Goal: Obtain resource: Obtain resource

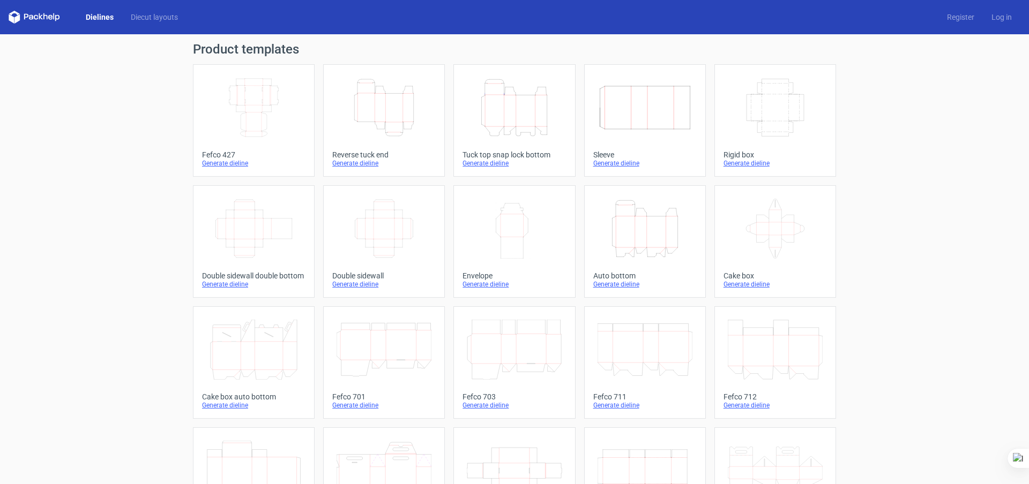
click at [408, 235] on icon "Width Depth Height" at bounding box center [383, 229] width 95 height 60
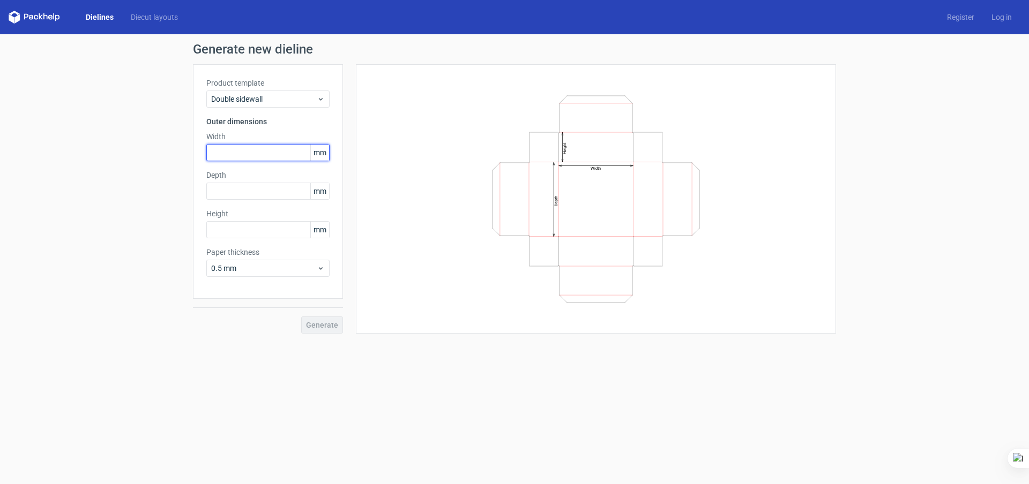
click at [249, 148] on input "text" at bounding box center [267, 152] width 123 height 17
type input "110"
type input "95"
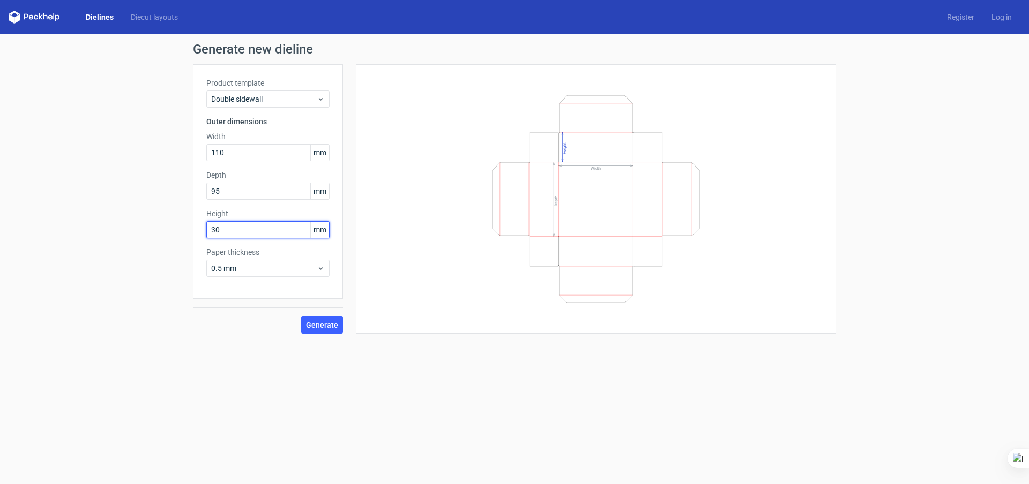
type input "30"
click at [332, 337] on div "Generate new dieline Product template Double sidewall Outer dimensions Width 11…" at bounding box center [514, 188] width 1029 height 308
click at [338, 322] on button "Generate" at bounding box center [322, 325] width 42 height 17
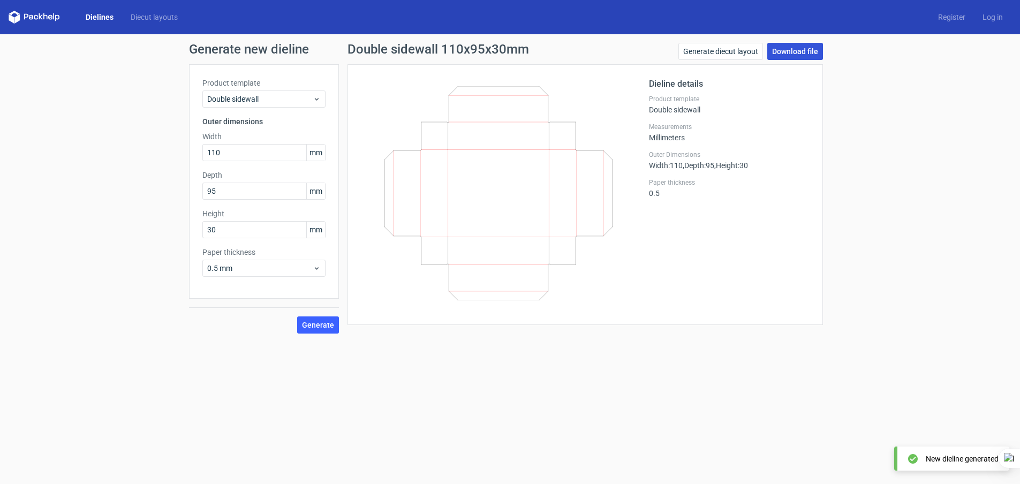
click at [799, 58] on link "Download file" at bounding box center [796, 51] width 56 height 17
click at [38, 15] on icon at bounding box center [34, 17] width 51 height 13
click at [44, 18] on icon at bounding box center [34, 17] width 51 height 13
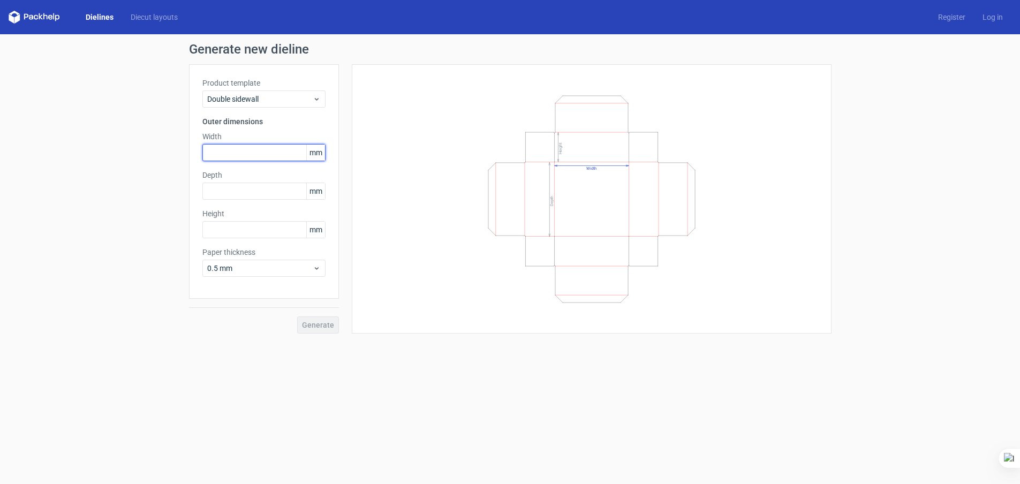
click at [238, 156] on input "text" at bounding box center [263, 152] width 123 height 17
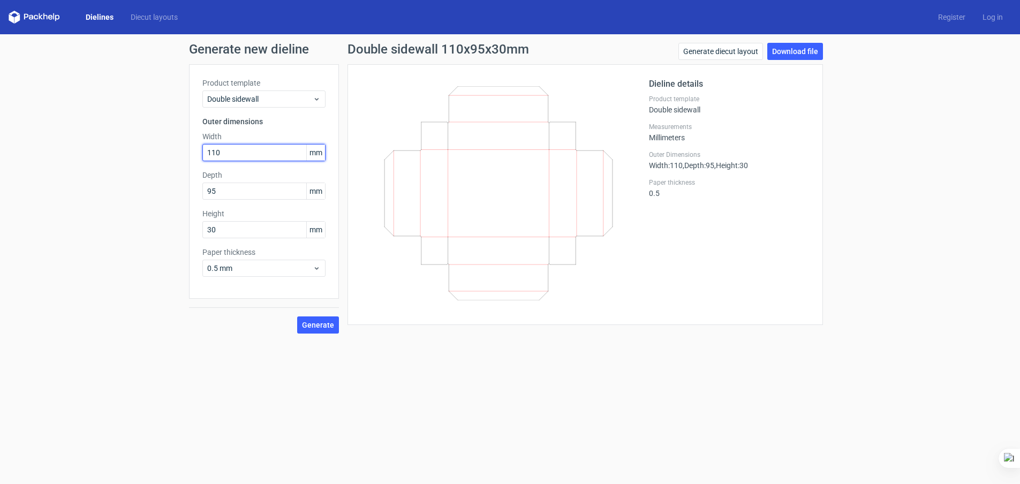
click at [243, 149] on input "110" at bounding box center [263, 152] width 123 height 17
type input "108"
type input "93"
type input "62"
click at [315, 332] on button "Generate" at bounding box center [318, 325] width 42 height 17
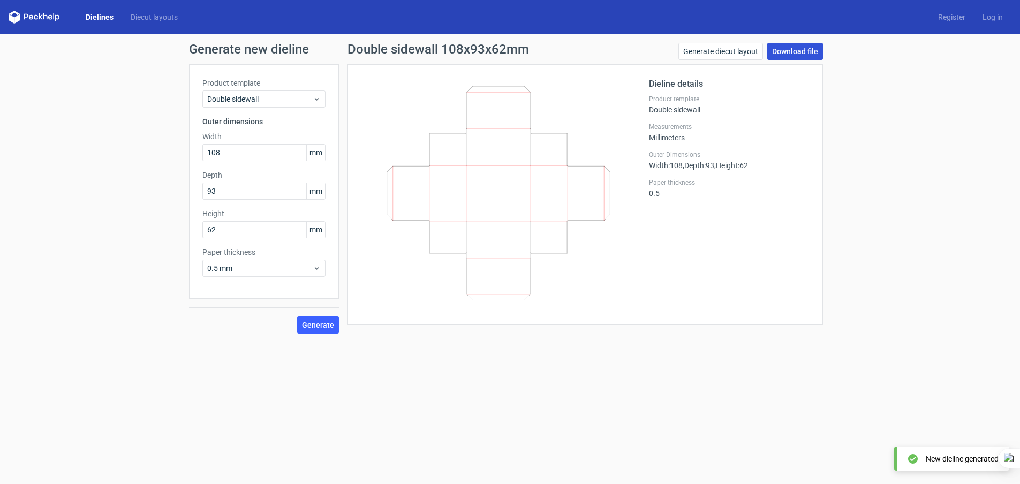
click at [798, 49] on link "Download file" at bounding box center [796, 51] width 56 height 17
click at [46, 12] on icon at bounding box center [34, 17] width 51 height 13
click at [100, 17] on link "Dielines" at bounding box center [99, 17] width 45 height 11
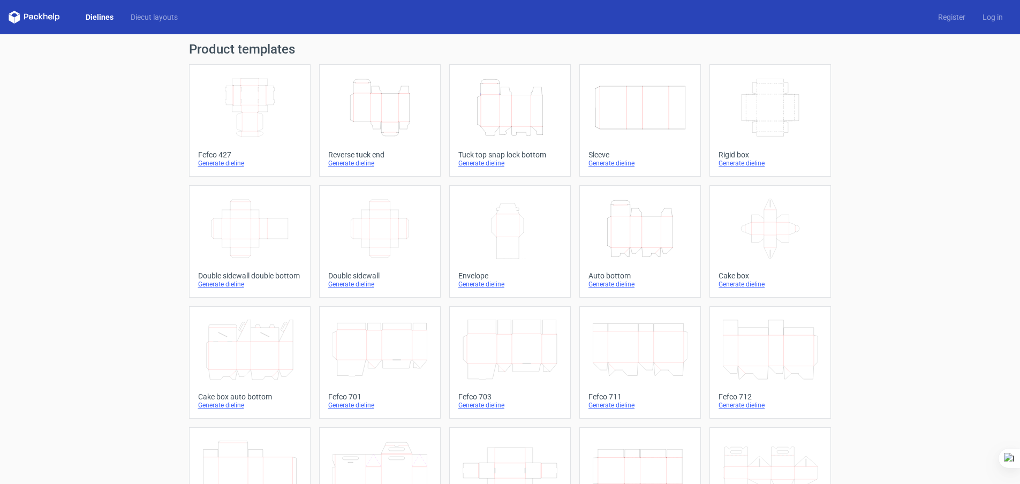
click at [402, 202] on icon "Width Depth Height" at bounding box center [380, 229] width 95 height 60
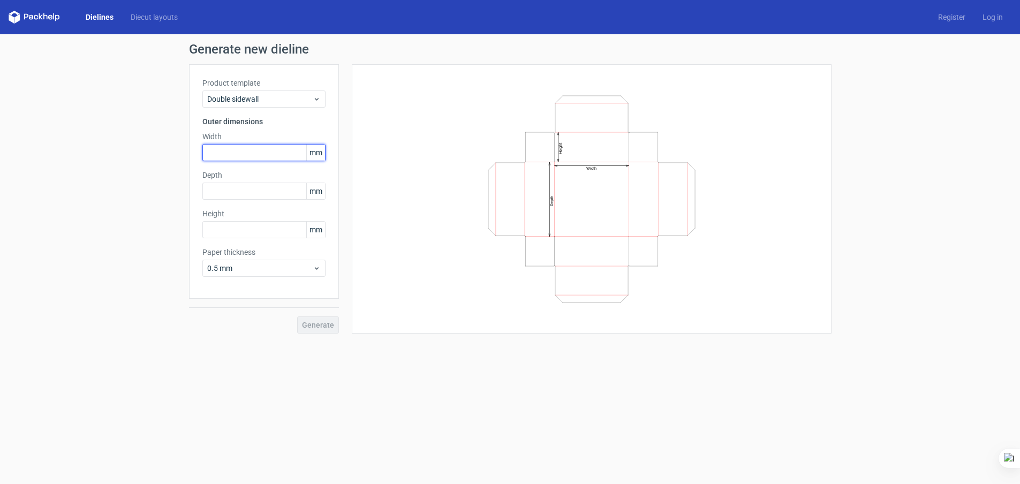
click at [279, 144] on input "text" at bounding box center [263, 152] width 123 height 17
type input "85"
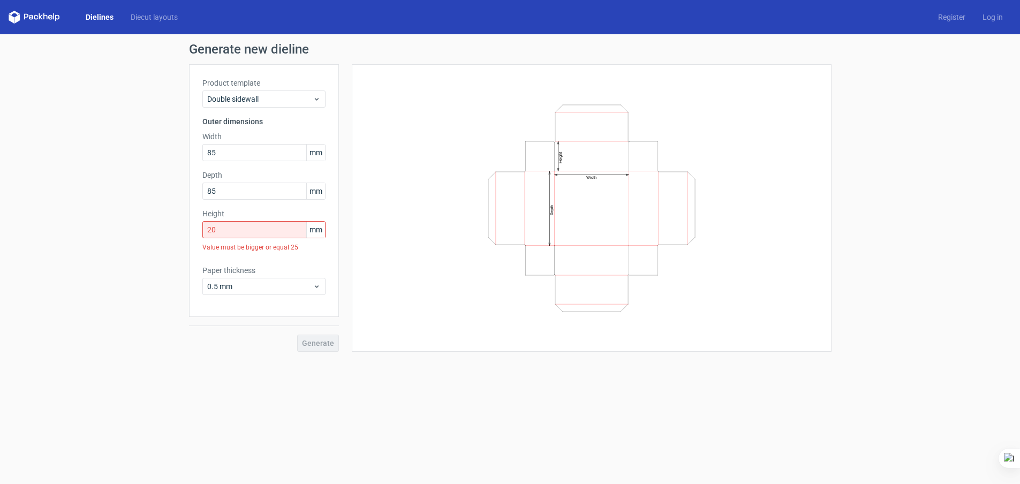
click at [394, 230] on div "Width Depth Height" at bounding box center [591, 208] width 453 height 261
drag, startPoint x: 240, startPoint y: 222, endPoint x: 189, endPoint y: 264, distance: 66.6
click at [153, 223] on div "Generate new dieline Product template Double sidewall Outer dimensions Width 85…" at bounding box center [510, 197] width 1020 height 326
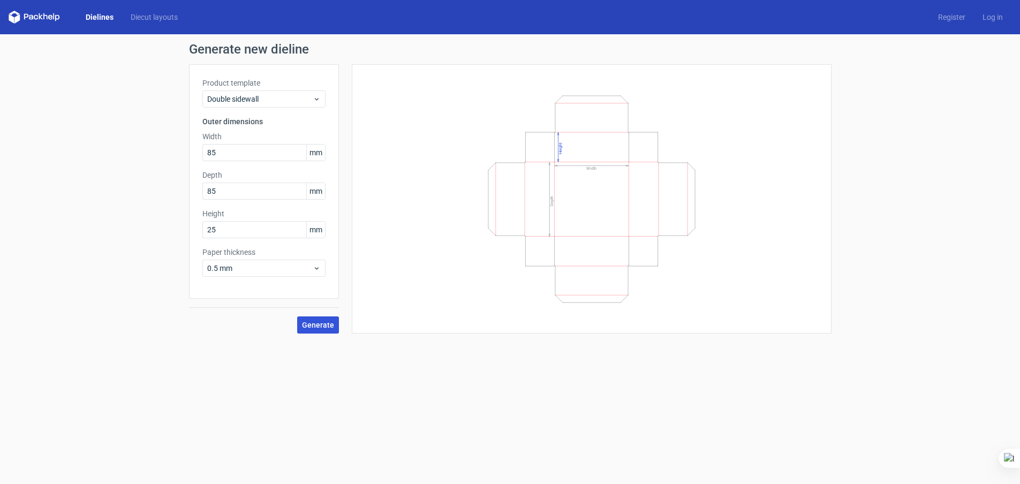
click at [326, 317] on button "Generate" at bounding box center [318, 325] width 42 height 17
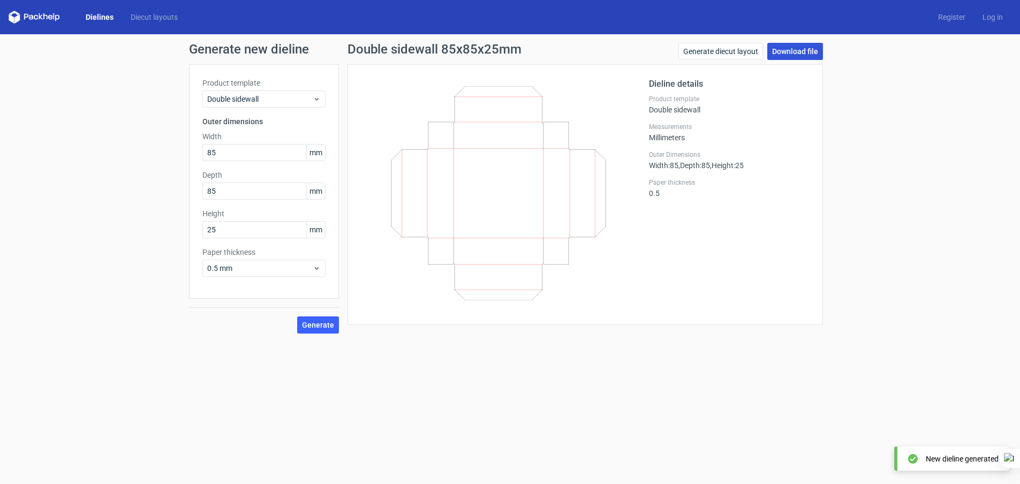
click at [808, 48] on link "Download file" at bounding box center [796, 51] width 56 height 17
drag, startPoint x: 224, startPoint y: 224, endPoint x: 172, endPoint y: 234, distance: 52.8
click at [172, 234] on div "Generate new dieline Product template Double sidewall Outer dimensions Width 85…" at bounding box center [510, 188] width 1020 height 308
type input "40"
drag, startPoint x: 235, startPoint y: 148, endPoint x: 170, endPoint y: 151, distance: 64.3
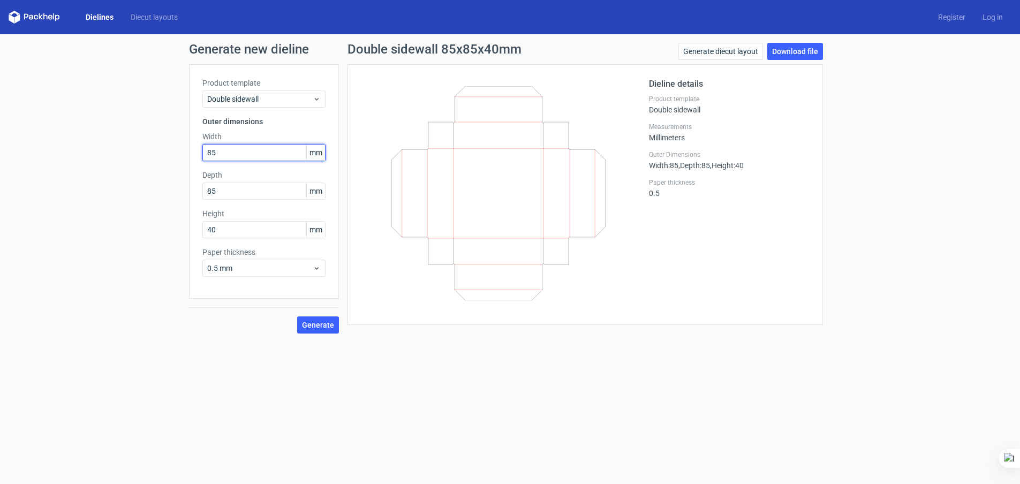
click at [170, 151] on div "Generate new dieline Product template Double sidewall Outer dimensions Width 85…" at bounding box center [510, 188] width 1020 height 308
type input "83"
click at [310, 321] on button "Generate" at bounding box center [318, 325] width 42 height 17
click at [796, 43] on link "Download file" at bounding box center [796, 51] width 56 height 17
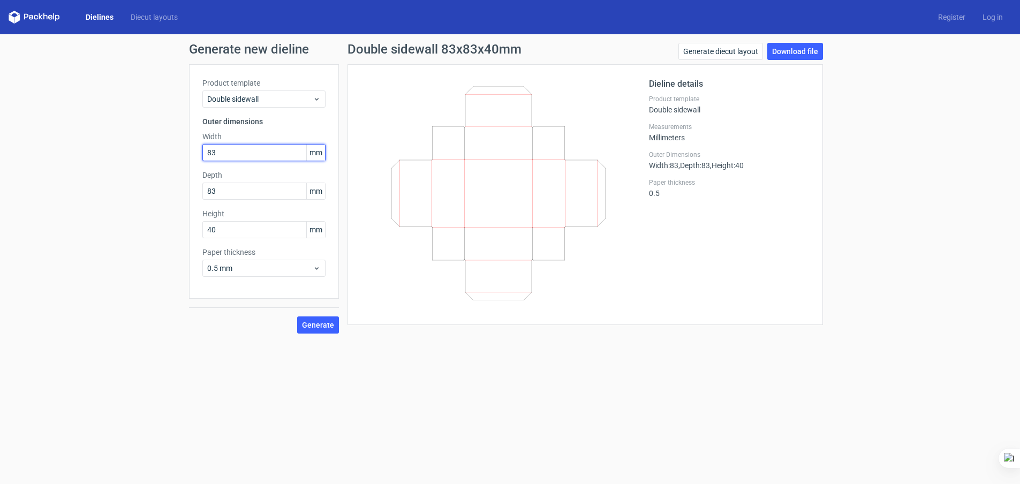
click at [246, 144] on input "83" at bounding box center [263, 152] width 123 height 17
type input "120"
click at [326, 321] on button "Generate" at bounding box center [318, 325] width 42 height 17
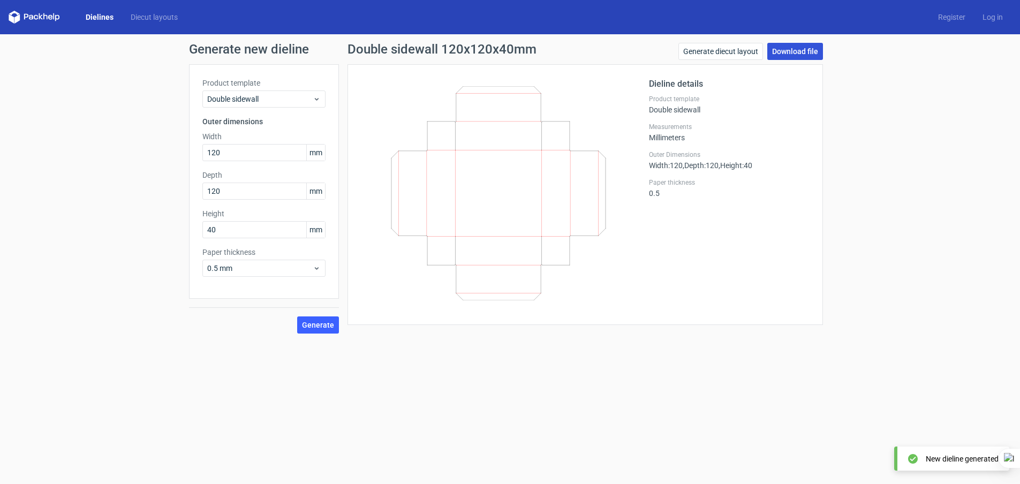
click at [803, 46] on link "Download file" at bounding box center [796, 51] width 56 height 17
click at [240, 148] on input "120" at bounding box center [263, 152] width 123 height 17
type input "118"
click at [315, 321] on span "Generate" at bounding box center [318, 324] width 32 height 7
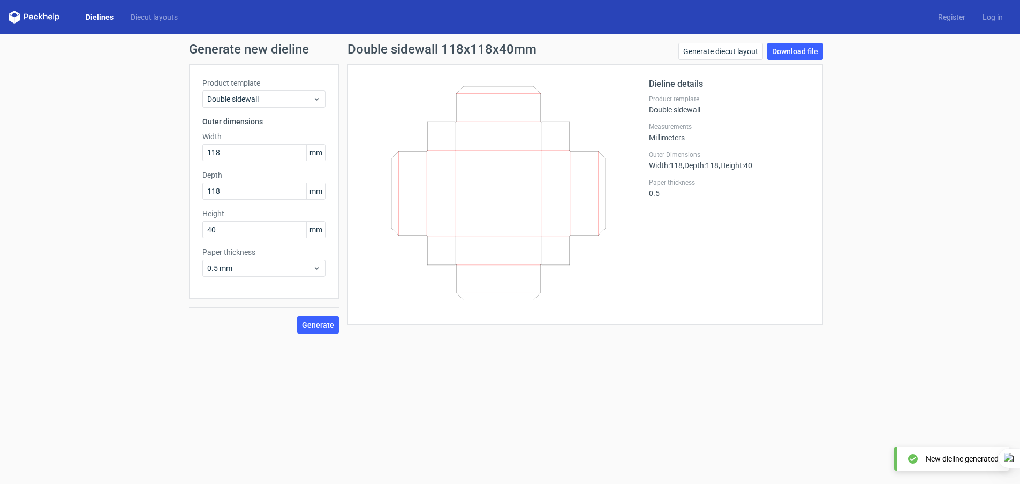
click at [807, 34] on div "Generate new dieline Product template Double sidewall Outer dimensions Width 11…" at bounding box center [510, 188] width 1020 height 308
click at [784, 43] on link "Download file" at bounding box center [796, 51] width 56 height 17
click at [234, 144] on input "118" at bounding box center [263, 152] width 123 height 17
type input "120"
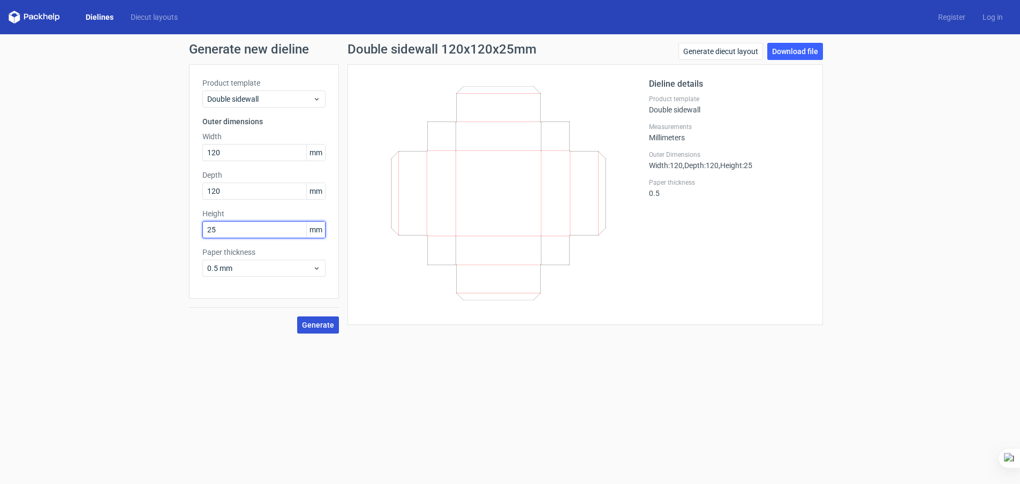
type input "25"
click at [313, 321] on span "Generate" at bounding box center [318, 324] width 32 height 7
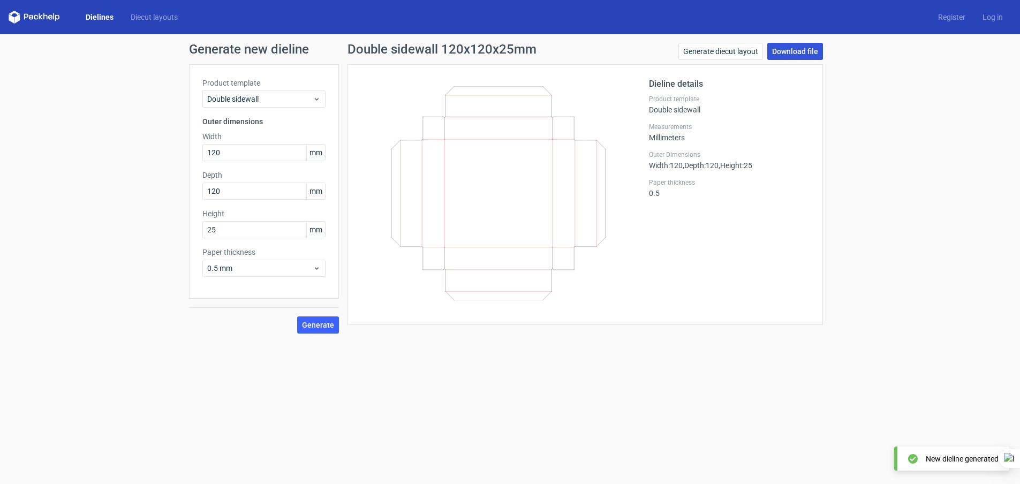
click at [780, 43] on link "Download file" at bounding box center [796, 51] width 56 height 17
